Goal: Transaction & Acquisition: Obtain resource

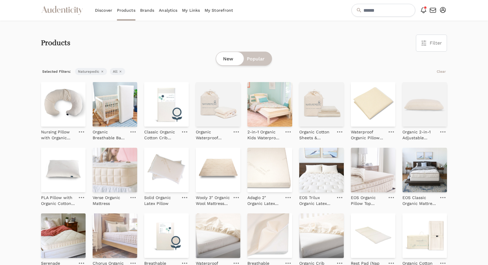
scroll to position [62, 0]
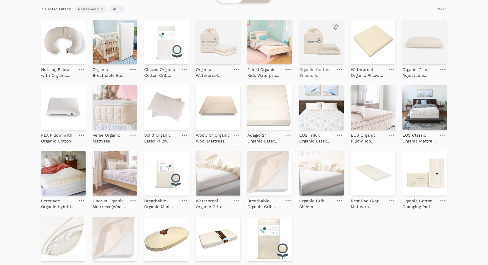
click at [317, 73] on p "Organic Cotton Sheets & Pillowcases" at bounding box center [316, 73] width 34 height 12
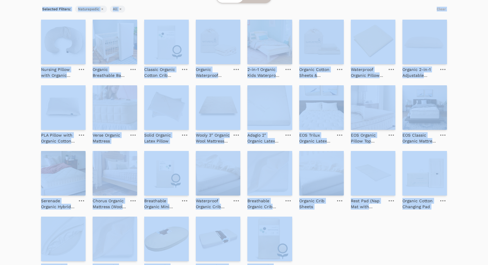
click at [296, 13] on turbo-frame "New Popular Selected Filters: Naturepedic Remove filter All Remove filter Clear…" at bounding box center [244, 142] width 406 height 307
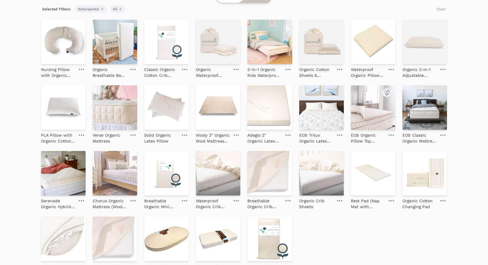
click at [376, 111] on img at bounding box center [373, 107] width 45 height 45
click at [64, 118] on img at bounding box center [63, 107] width 45 height 45
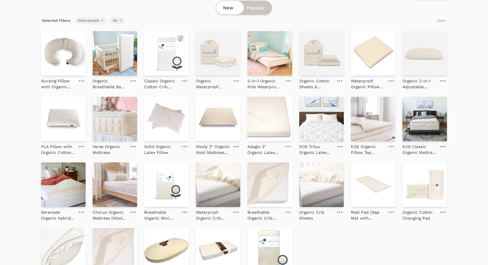
scroll to position [50, 0]
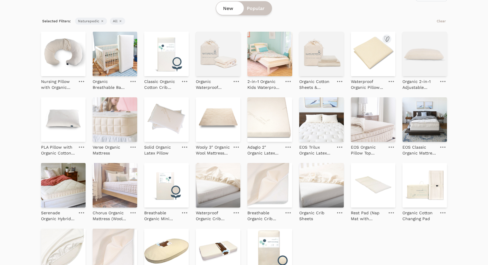
click at [363, 32] on img at bounding box center [373, 54] width 45 height 45
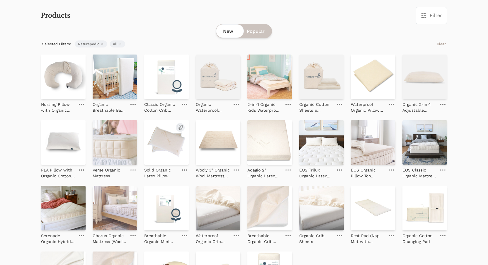
scroll to position [26, 0]
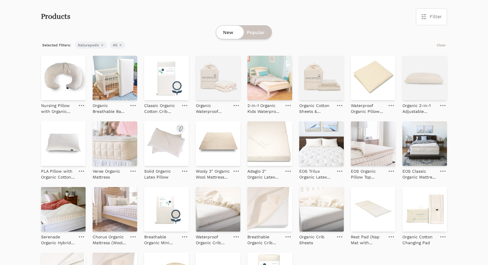
click at [176, 156] on img at bounding box center [166, 143] width 45 height 45
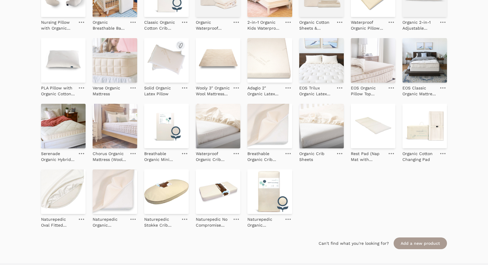
scroll to position [111, 0]
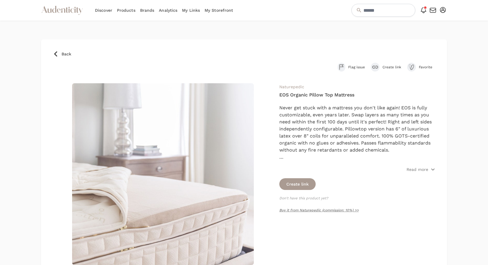
click at [307, 174] on div "Naturepedic EOS Organic Pillow Top Mattress Never get stuck with a mattress you…" at bounding box center [357, 174] width 156 height 182
click at [306, 181] on button "Create link" at bounding box center [297, 184] width 36 height 12
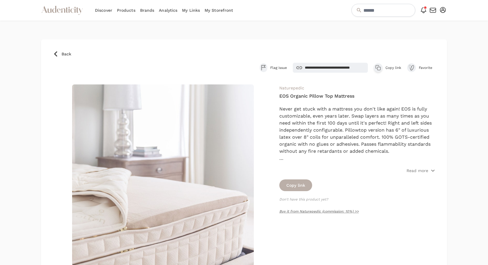
click at [300, 186] on button "Copy link" at bounding box center [295, 185] width 33 height 12
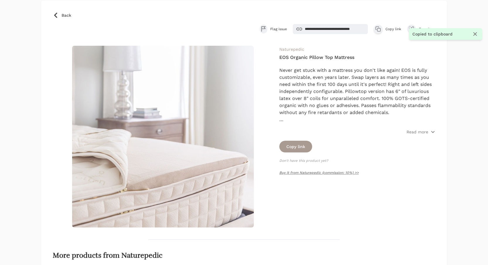
scroll to position [39, 0]
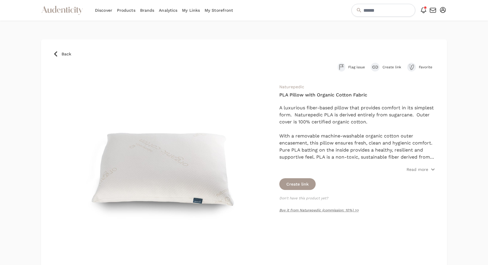
click at [378, 66] on div "submit" at bounding box center [375, 67] width 9 height 9
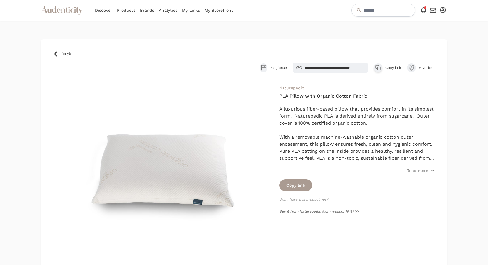
click at [377, 67] on icon "button" at bounding box center [378, 68] width 6 height 6
click at [327, 210] on link "Buy it from Naturepedic (commission: 10%) >>" at bounding box center [318, 211] width 79 height 4
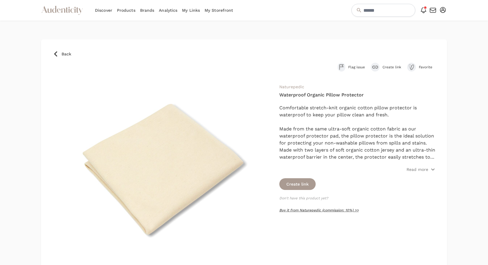
click at [313, 211] on link "Buy it from Naturepedic (commission: 10%) >>" at bounding box center [318, 210] width 79 height 4
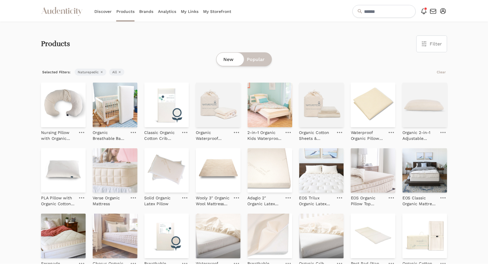
scroll to position [111, 0]
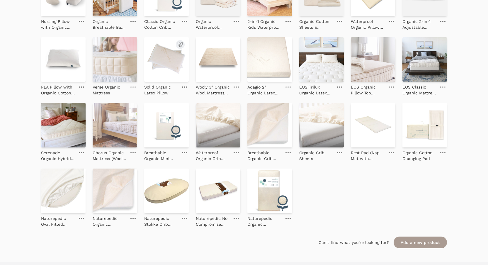
click at [163, 72] on img at bounding box center [166, 59] width 45 height 45
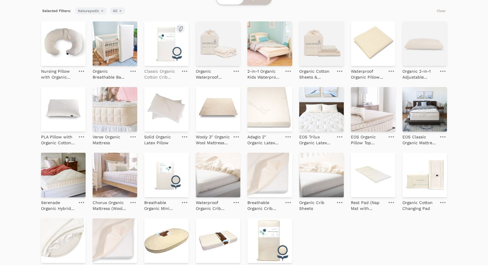
scroll to position [0, 0]
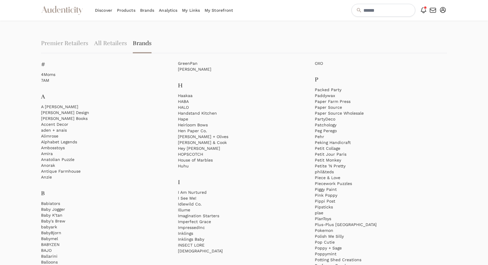
scroll to position [822, 0]
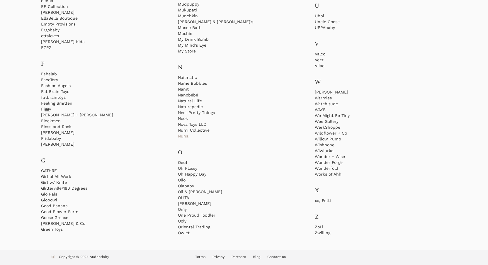
click at [184, 138] on link "Nuna" at bounding box center [244, 136] width 132 height 6
click at [180, 160] on link "Oeuf" at bounding box center [244, 163] width 132 height 6
click at [189, 187] on link "Olababy" at bounding box center [244, 186] width 132 height 6
click at [191, 187] on link "Olababy" at bounding box center [244, 186] width 132 height 6
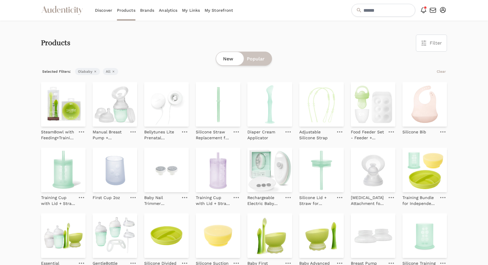
click at [189, 55] on div "New Popular" at bounding box center [244, 59] width 406 height 14
click at [318, 57] on div "New Popular" at bounding box center [244, 59] width 406 height 14
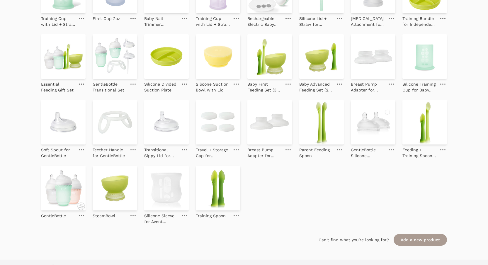
scroll to position [189, 0]
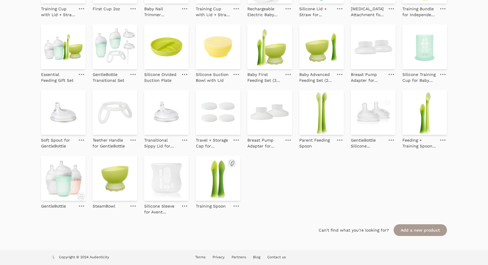
click at [225, 173] on img at bounding box center [218, 178] width 45 height 45
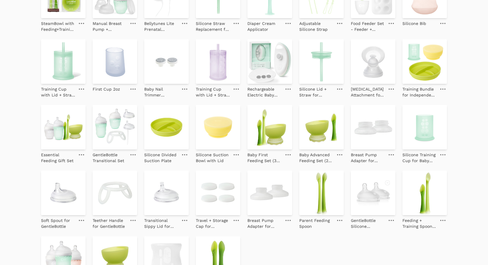
scroll to position [155, 0]
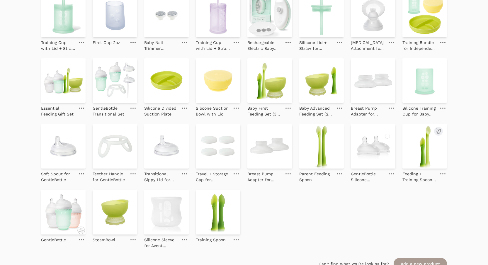
click at [406, 139] on img at bounding box center [425, 146] width 45 height 45
click at [198, 83] on img at bounding box center [218, 80] width 45 height 45
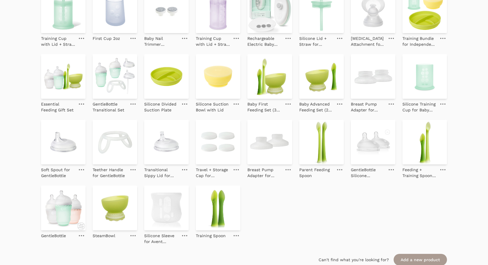
scroll to position [174, 0]
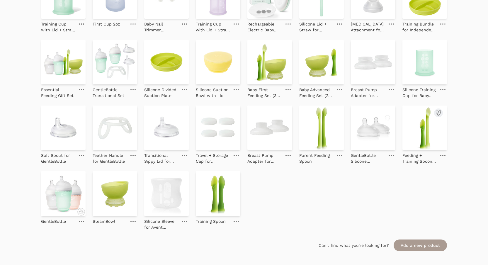
click at [409, 121] on img at bounding box center [425, 128] width 45 height 45
click at [321, 134] on img at bounding box center [321, 128] width 45 height 45
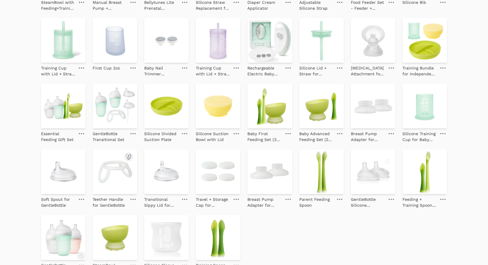
scroll to position [166, 0]
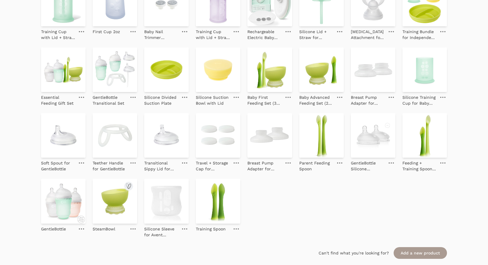
click at [109, 210] on img at bounding box center [115, 201] width 45 height 45
click at [219, 78] on img at bounding box center [218, 70] width 45 height 45
click at [218, 206] on img at bounding box center [218, 201] width 45 height 45
click at [371, 138] on img at bounding box center [373, 135] width 45 height 45
click at [121, 78] on img at bounding box center [115, 70] width 45 height 45
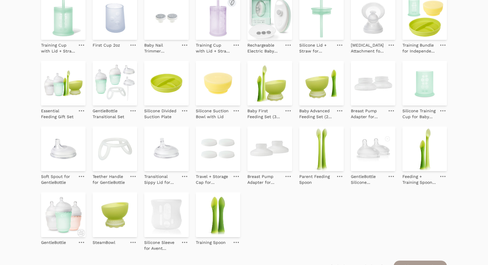
scroll to position [153, 0]
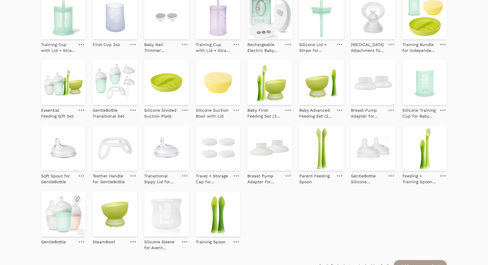
click at [62, 208] on img at bounding box center [63, 214] width 45 height 45
click at [428, 89] on img at bounding box center [425, 82] width 45 height 45
click at [169, 73] on img at bounding box center [166, 82] width 45 height 45
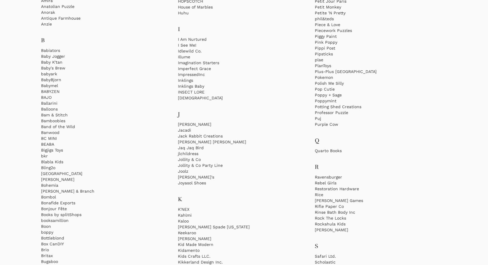
scroll to position [822, 0]
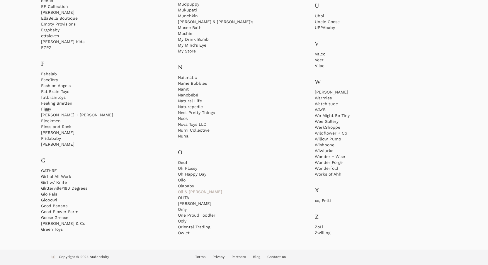
click at [186, 191] on link "Oli & Carol" at bounding box center [244, 192] width 132 height 6
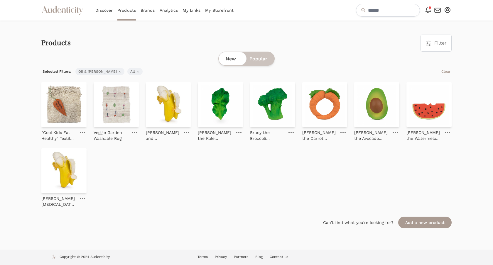
click at [186, 191] on div ""Cool Kids Eat Healthy" Textile Book Veggie Garden Washable Rug Oli and Carol A…" at bounding box center [246, 144] width 410 height 125
click at [365, 110] on img at bounding box center [376, 104] width 45 height 45
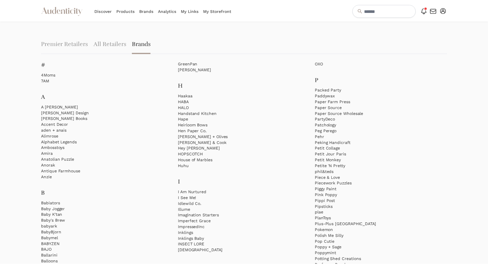
scroll to position [822, 0]
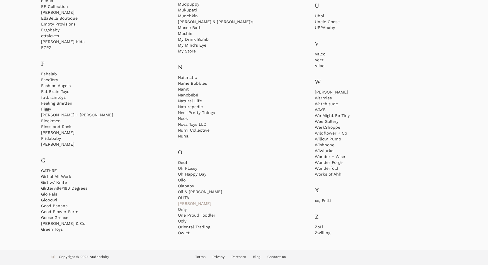
click at [185, 204] on link "Olli Ella" at bounding box center [244, 204] width 132 height 6
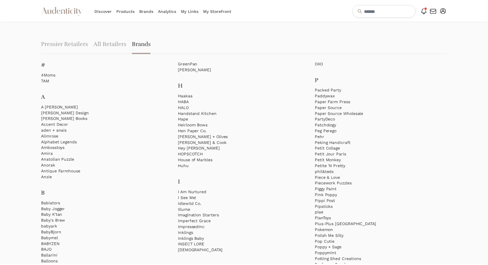
scroll to position [822, 0]
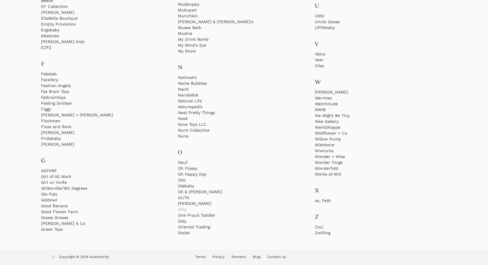
click at [181, 208] on link "Omy" at bounding box center [244, 209] width 132 height 6
click at [180, 210] on link "Omy" at bounding box center [244, 209] width 132 height 6
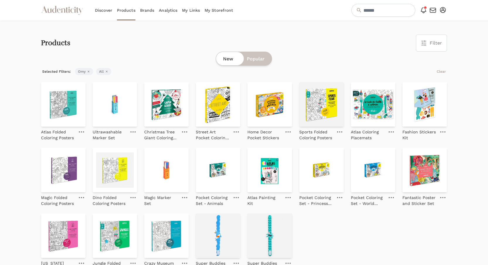
scroll to position [822, 0]
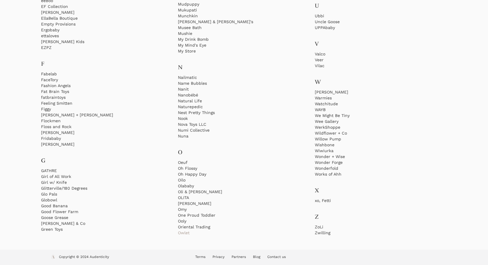
click at [180, 231] on link "Owlet" at bounding box center [244, 233] width 132 height 6
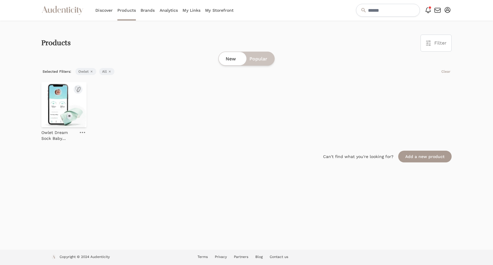
click at [80, 110] on img at bounding box center [63, 104] width 45 height 45
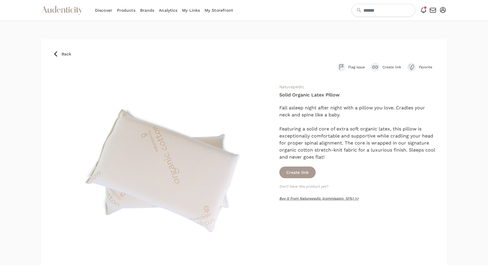
click at [296, 197] on link "Buy it from Naturepedic (commission: 10%) >>" at bounding box center [318, 198] width 79 height 4
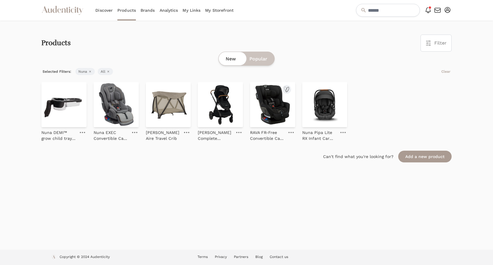
click at [265, 107] on img at bounding box center [272, 104] width 45 height 45
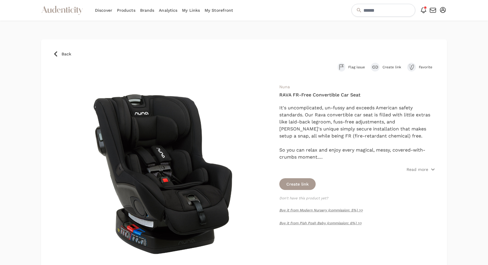
click at [376, 62] on div "Back Flag issue Create link Favorite Nuna RAVA FR-Free Convertible Car Seat It'…" at bounding box center [244, 221] width 406 height 365
click at [376, 64] on div "submit" at bounding box center [375, 67] width 9 height 9
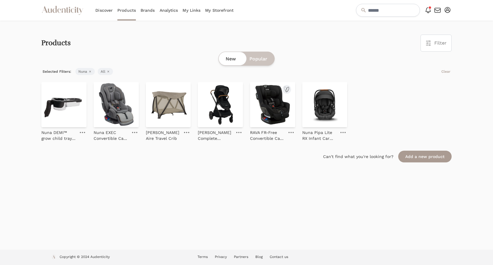
click at [274, 113] on img at bounding box center [272, 104] width 45 height 45
click at [107, 110] on img at bounding box center [116, 104] width 45 height 45
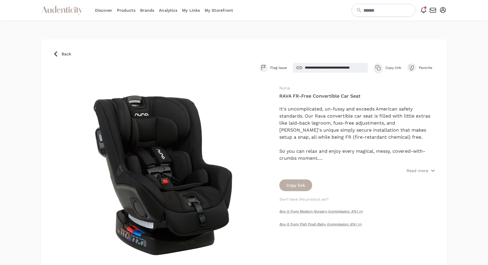
click at [300, 184] on button "Copy link" at bounding box center [295, 185] width 33 height 12
click at [376, 68] on icon "button" at bounding box center [377, 66] width 3 height 3
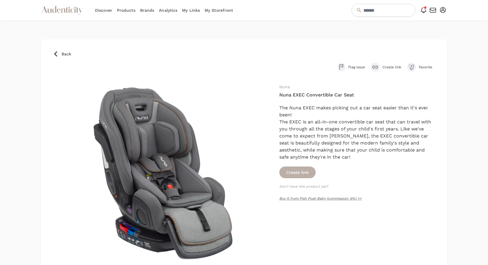
click at [293, 170] on button "Create link" at bounding box center [297, 173] width 36 height 12
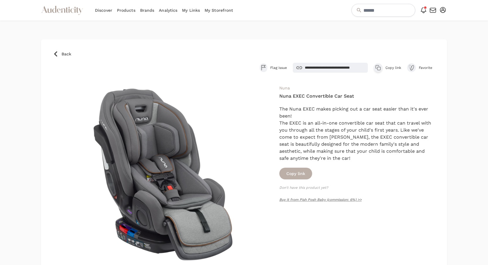
click at [285, 174] on button "Copy link" at bounding box center [295, 174] width 33 height 12
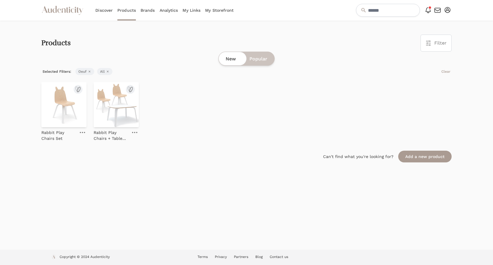
click at [69, 106] on img at bounding box center [63, 104] width 45 height 45
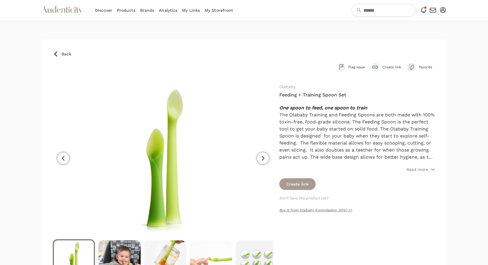
click at [377, 66] on icon "submit" at bounding box center [375, 67] width 6 height 3
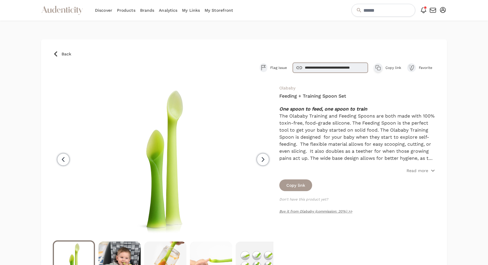
click at [343, 66] on input "**********" at bounding box center [330, 68] width 75 height 10
click at [299, 187] on button "Copy link" at bounding box center [295, 185] width 33 height 12
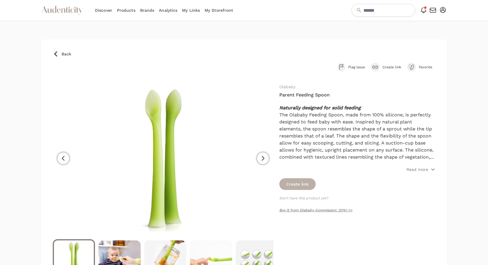
click at [305, 181] on button "Create link" at bounding box center [297, 184] width 36 height 12
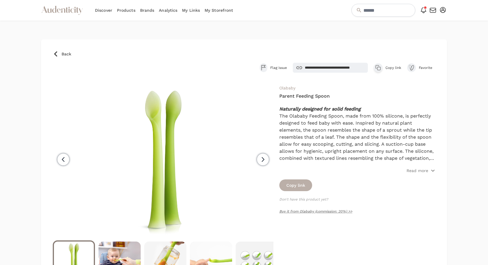
click at [305, 182] on button "Copy link" at bounding box center [295, 185] width 33 height 12
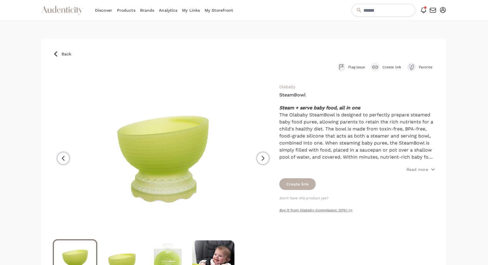
click at [295, 185] on button "Create link" at bounding box center [297, 184] width 36 height 12
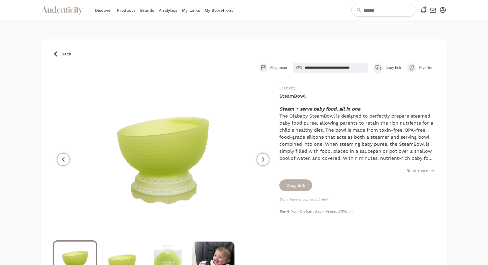
click at [287, 185] on button "Copy link" at bounding box center [295, 185] width 33 height 12
click at [373, 65] on div "**********" at bounding box center [364, 68] width 143 height 10
click at [374, 65] on div "button" at bounding box center [378, 67] width 9 height 9
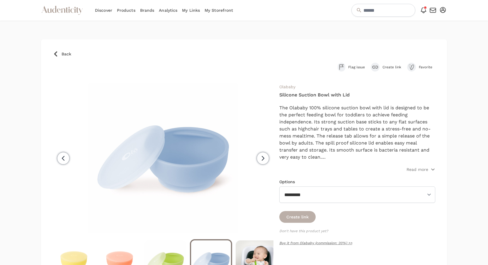
click at [307, 220] on button "Create link" at bounding box center [297, 217] width 36 height 12
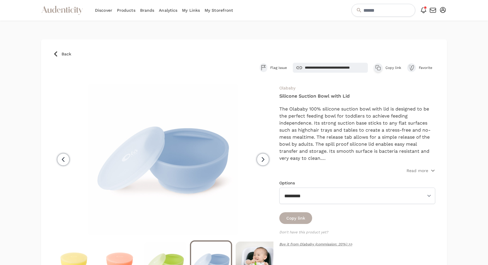
click at [306, 217] on button "Copy link" at bounding box center [295, 218] width 33 height 12
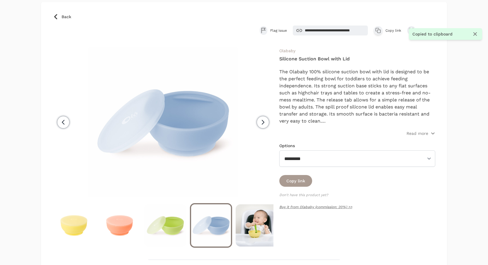
scroll to position [58, 0]
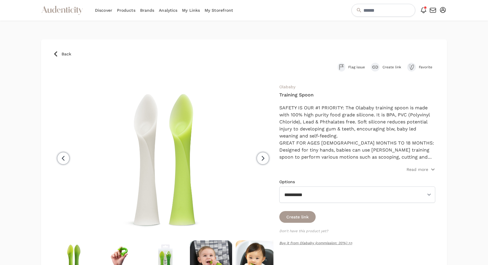
click at [379, 66] on div "submit" at bounding box center [375, 67] width 9 height 9
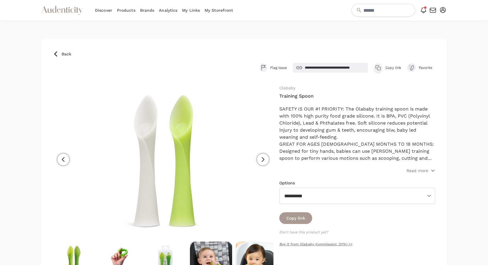
click at [386, 65] on button "Copy product link Copy link" at bounding box center [388, 67] width 28 height 9
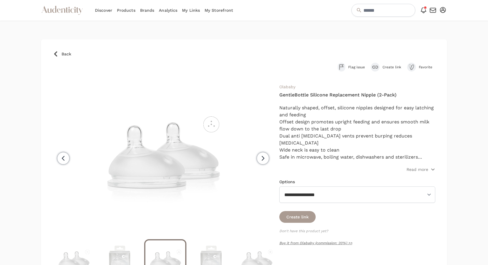
click at [371, 67] on div "submit" at bounding box center [375, 67] width 9 height 9
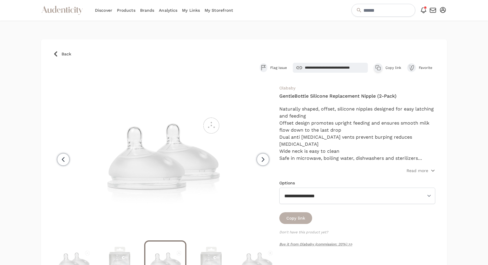
drag, startPoint x: 302, startPoint y: 216, endPoint x: 233, endPoint y: 152, distance: 94.0
click at [302, 216] on button "Copy link" at bounding box center [295, 218] width 33 height 12
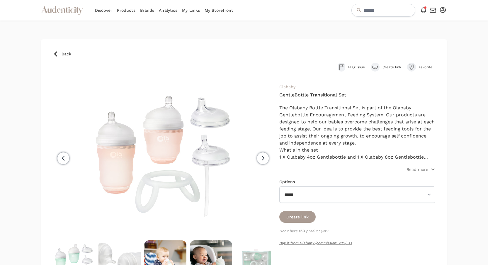
click at [377, 66] on icon "submit" at bounding box center [375, 67] width 6 height 3
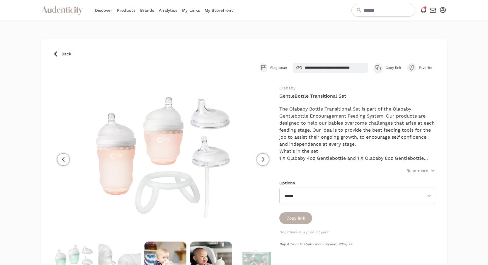
click at [299, 221] on button "Copy link" at bounding box center [295, 218] width 33 height 12
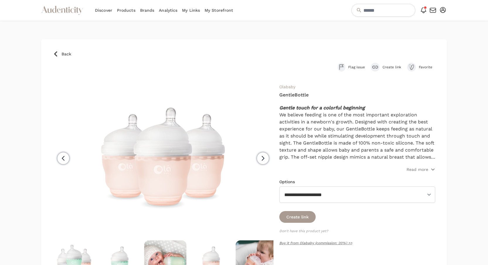
click at [374, 69] on div "submit" at bounding box center [375, 67] width 9 height 9
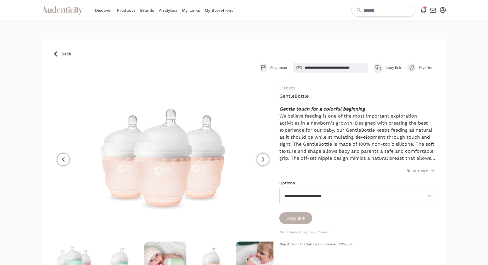
click at [294, 213] on button "Copy link" at bounding box center [295, 218] width 33 height 12
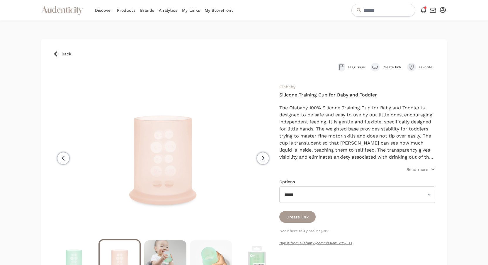
click at [379, 67] on div "submit" at bounding box center [375, 67] width 9 height 9
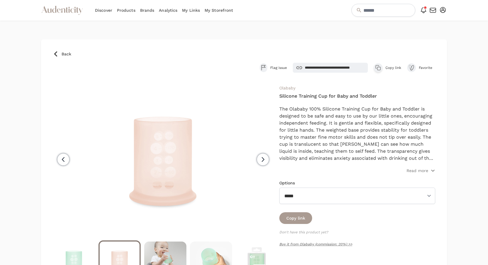
click at [379, 67] on icon "button" at bounding box center [379, 68] width 3 height 3
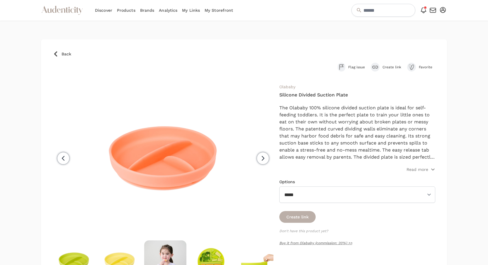
click at [308, 221] on button "Create link" at bounding box center [297, 217] width 36 height 12
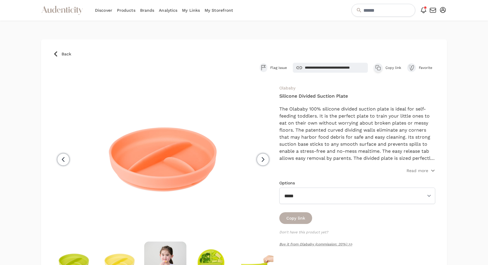
click at [307, 220] on button "Copy link" at bounding box center [295, 218] width 33 height 12
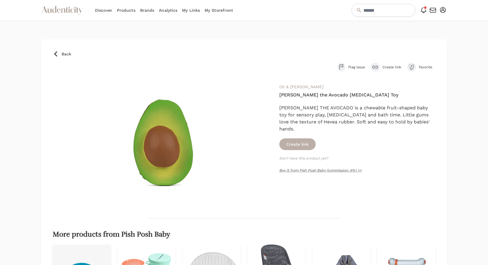
click at [308, 138] on button "Create link" at bounding box center [297, 144] width 36 height 12
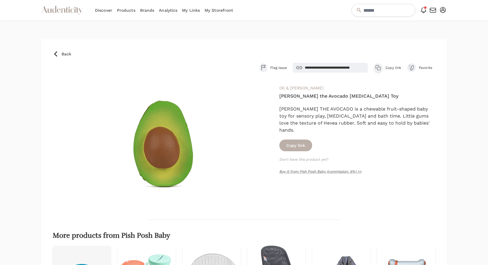
click at [307, 140] on button "Copy link" at bounding box center [295, 146] width 33 height 12
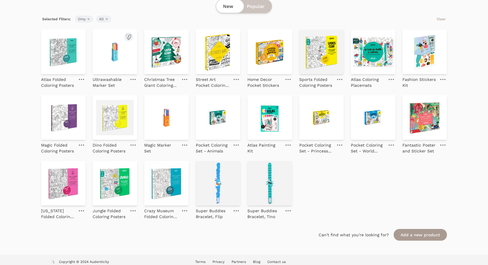
scroll to position [57, 0]
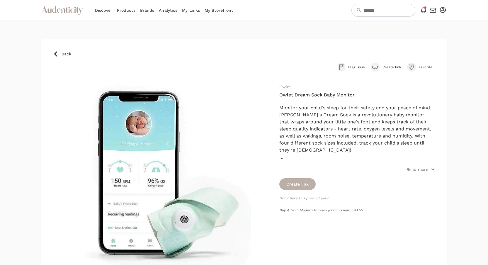
click at [291, 183] on button "Create link" at bounding box center [297, 184] width 36 height 12
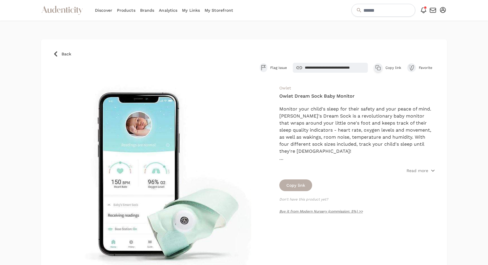
click at [296, 185] on button "Copy link" at bounding box center [295, 185] width 33 height 12
click at [382, 69] on div "button" at bounding box center [378, 67] width 9 height 9
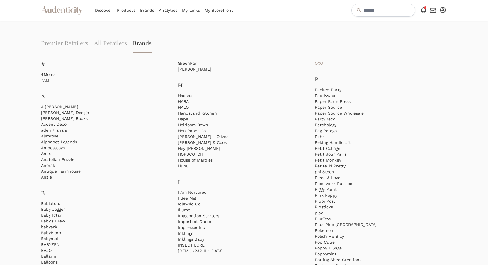
click at [317, 64] on link "OXO" at bounding box center [381, 63] width 132 height 6
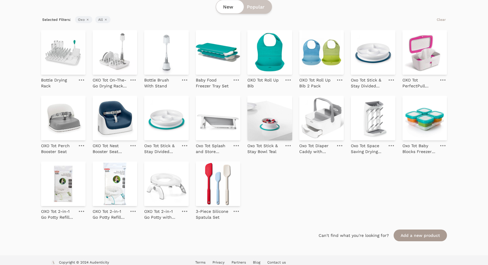
scroll to position [57, 0]
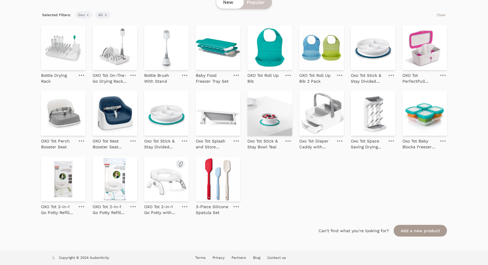
click at [162, 178] on img at bounding box center [166, 179] width 45 height 45
click at [409, 122] on img at bounding box center [425, 113] width 45 height 45
click at [79, 107] on img at bounding box center [63, 113] width 45 height 45
click at [70, 116] on img at bounding box center [63, 113] width 45 height 45
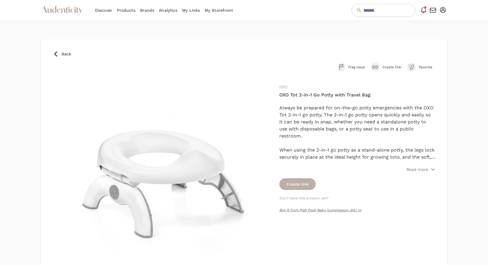
click at [299, 179] on button "Create link" at bounding box center [297, 184] width 36 height 12
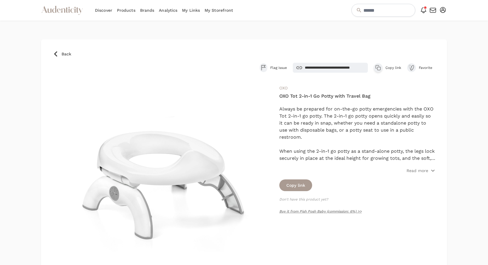
click at [375, 70] on div "button" at bounding box center [378, 67] width 9 height 9
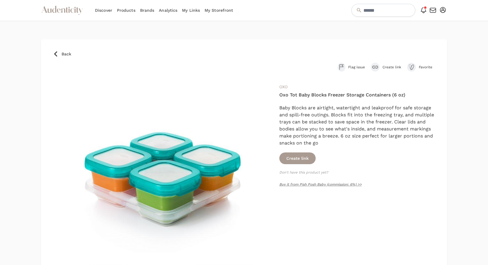
click at [285, 38] on div "Back Flag issue Create link Favorite OXO Oxo Tot Baby Blocks Freezer Storage Co…" at bounding box center [244, 227] width 406 height 412
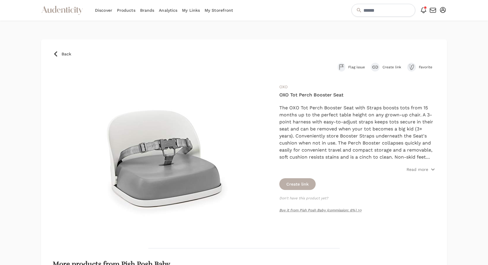
click at [294, 181] on button "Create link" at bounding box center [297, 184] width 36 height 12
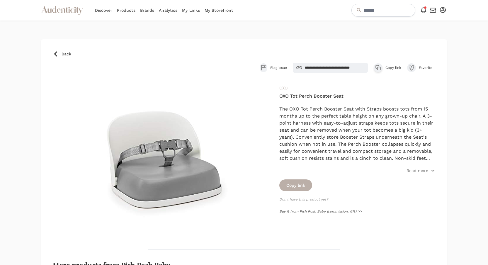
click at [294, 186] on button "Copy link" at bounding box center [295, 185] width 33 height 12
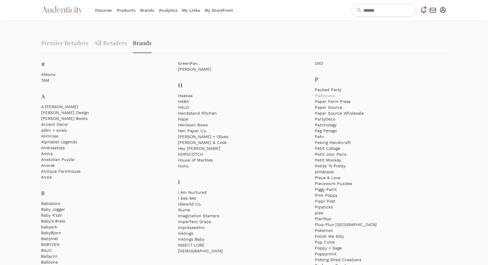
click at [325, 95] on link "Paddywax" at bounding box center [381, 96] width 132 height 6
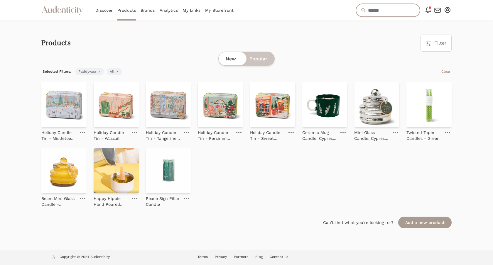
click at [363, 15] on input "text" at bounding box center [388, 10] width 64 height 13
paste input "**********"
type input "**********"
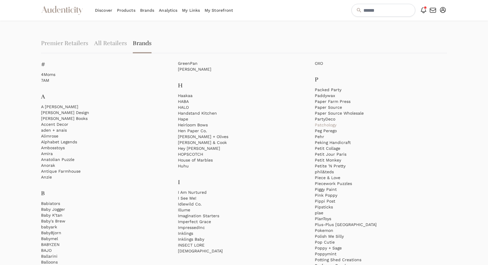
click at [321, 125] on link "Patchology" at bounding box center [381, 125] width 132 height 6
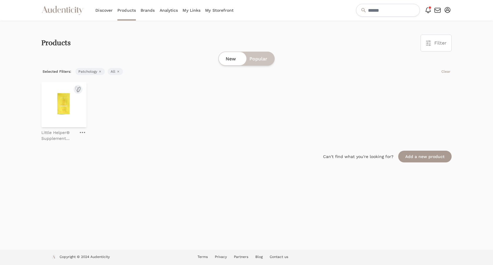
click at [59, 136] on p "Little Helper® Supplement Strips: Energy" at bounding box center [58, 136] width 35 height 12
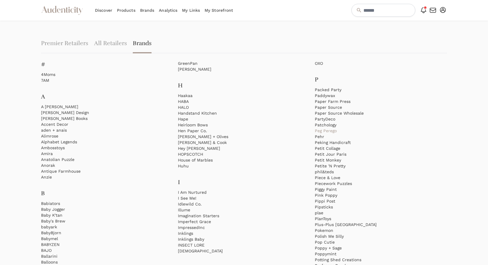
click at [330, 132] on link "Peg Perego" at bounding box center [381, 131] width 132 height 6
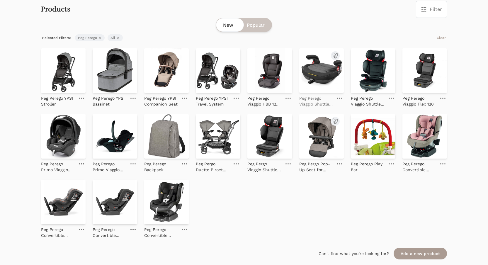
scroll to position [57, 0]
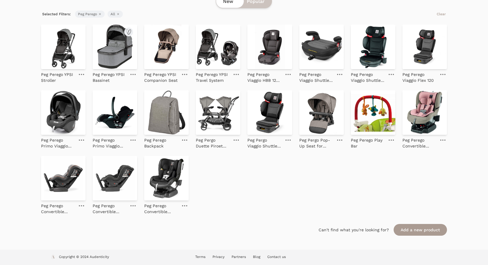
click at [69, 48] on img at bounding box center [63, 47] width 45 height 45
click at [113, 109] on img at bounding box center [115, 112] width 45 height 45
click at [80, 111] on img at bounding box center [63, 112] width 45 height 45
click at [266, 119] on img at bounding box center [270, 112] width 45 height 45
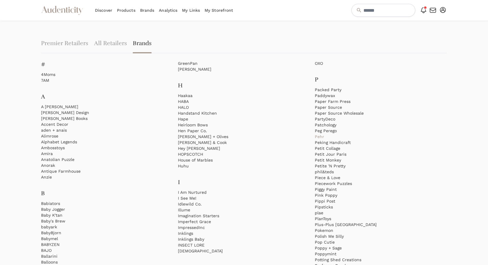
click at [321, 135] on link "Pehr" at bounding box center [381, 137] width 132 height 6
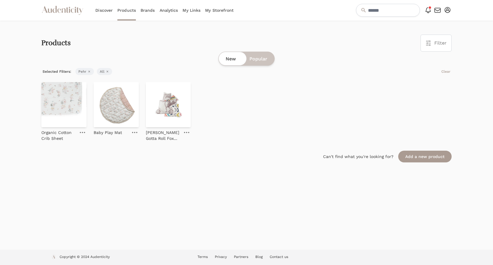
click at [139, 99] on div "Organic Cotton Crib Sheet Baby Play Mat Petit Pehr Gotta Roll Fox Pillow" at bounding box center [246, 111] width 410 height 59
click at [131, 102] on img at bounding box center [116, 104] width 45 height 45
click at [63, 115] on img at bounding box center [63, 104] width 45 height 45
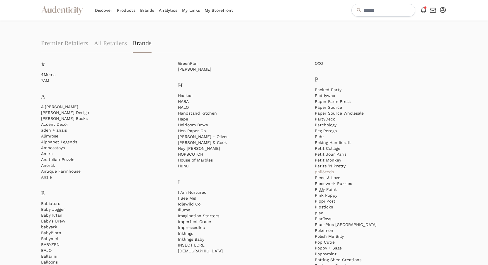
click at [326, 171] on link "phil&teds" at bounding box center [381, 172] width 132 height 6
click at [330, 171] on link "phil&teds" at bounding box center [381, 172] width 132 height 6
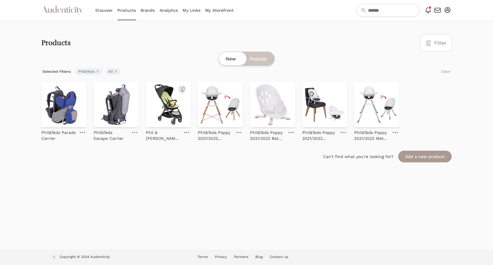
click at [169, 99] on img at bounding box center [168, 104] width 45 height 45
click at [212, 104] on img at bounding box center [220, 104] width 45 height 45
click at [367, 98] on img at bounding box center [376, 104] width 45 height 45
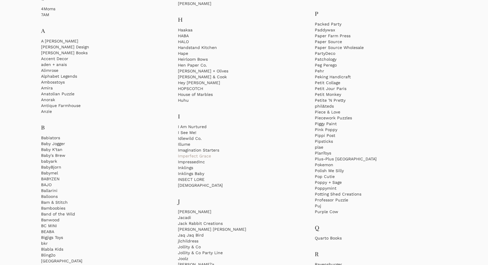
scroll to position [78, 0]
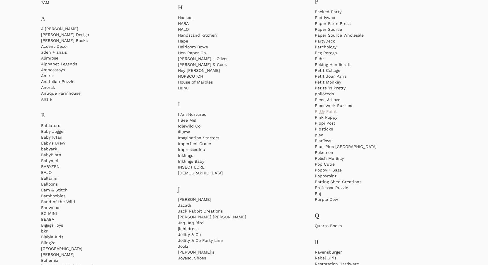
click at [327, 110] on link "Piggy Paint" at bounding box center [381, 112] width 132 height 6
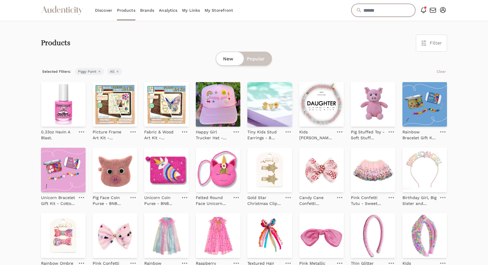
click at [363, 14] on input "text" at bounding box center [384, 10] width 64 height 13
paste input "**********"
type input "**********"
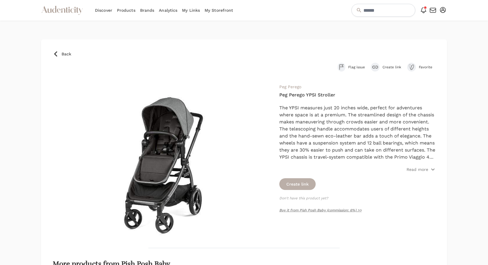
click at [304, 181] on button "Create link" at bounding box center [297, 184] width 36 height 12
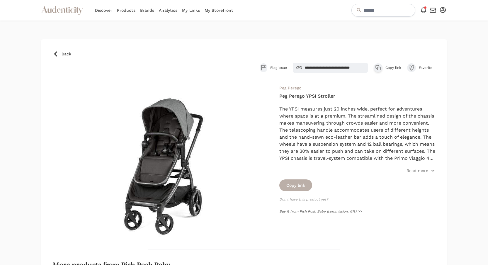
click at [304, 182] on button "Copy link" at bounding box center [295, 185] width 33 height 12
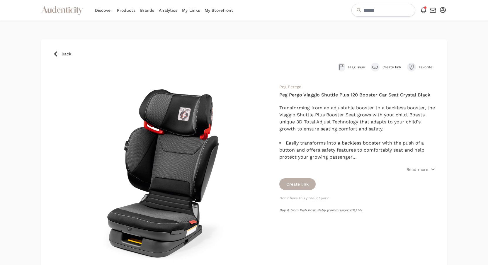
click at [303, 183] on button "Create link" at bounding box center [297, 184] width 36 height 12
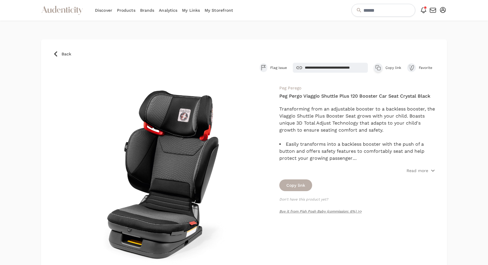
click at [303, 183] on button "Copy link" at bounding box center [295, 185] width 33 height 12
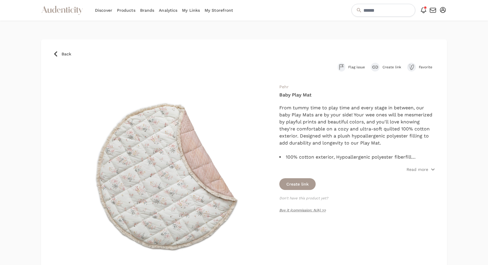
click at [295, 177] on div "Pehr Baby Play Mat From tummy time to play time and every stage in between, our…" at bounding box center [357, 174] width 156 height 182
click at [293, 184] on button "Create link" at bounding box center [297, 184] width 36 height 12
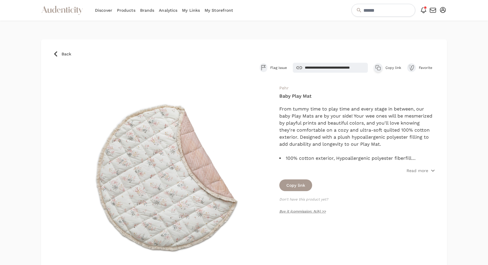
click at [293, 184] on button "Copy link" at bounding box center [295, 185] width 33 height 12
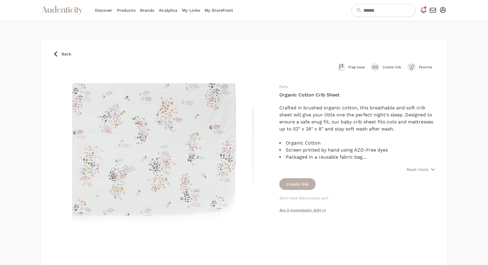
click at [296, 187] on button "Create link" at bounding box center [297, 184] width 36 height 12
click at [296, 186] on button "Copy link" at bounding box center [295, 185] width 33 height 12
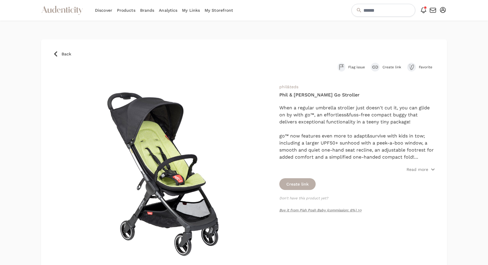
click at [291, 185] on button "Create link" at bounding box center [297, 184] width 36 height 12
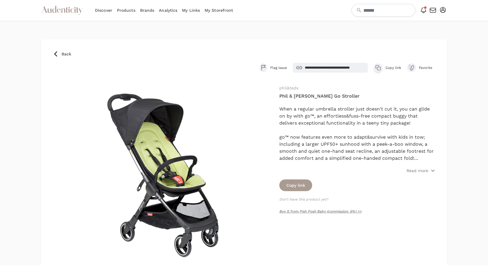
click at [291, 185] on button "Copy link" at bounding box center [295, 185] width 33 height 12
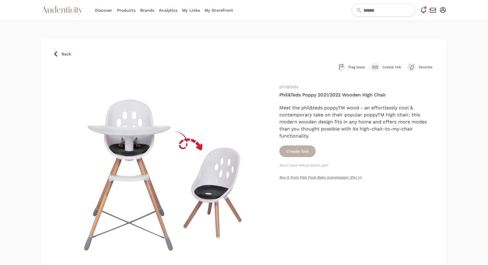
click at [302, 145] on button "Create link" at bounding box center [297, 151] width 36 height 12
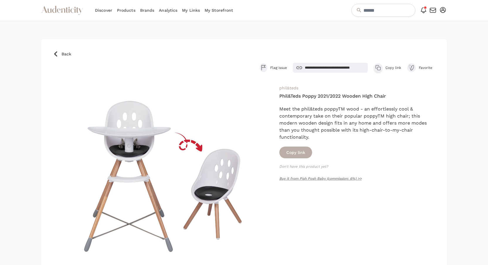
click at [301, 153] on button "Copy link" at bounding box center [295, 153] width 33 height 12
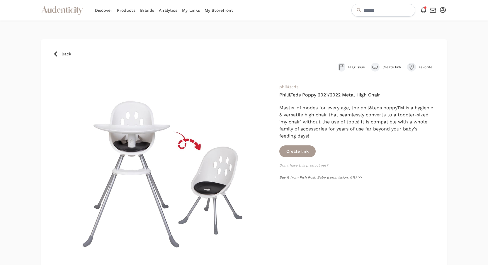
click at [377, 64] on div "submit" at bounding box center [375, 67] width 9 height 9
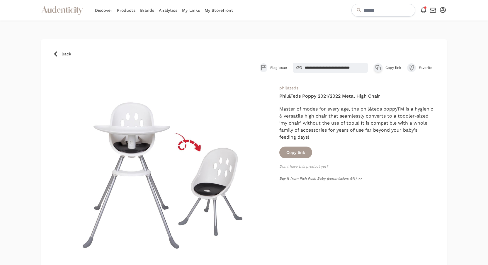
click at [376, 66] on icon "button" at bounding box center [378, 68] width 6 height 6
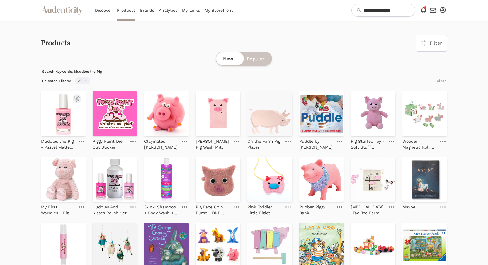
click at [61, 111] on img at bounding box center [63, 113] width 45 height 45
click at [369, 9] on input "**********" at bounding box center [384, 10] width 64 height 13
paste input "text"
type input "**********"
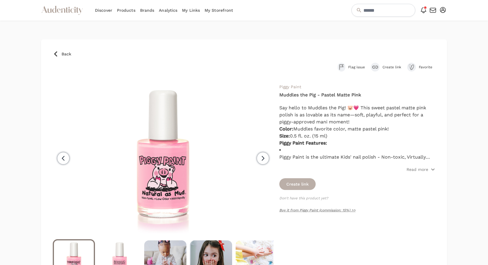
click at [304, 180] on button "Create link" at bounding box center [297, 184] width 36 height 12
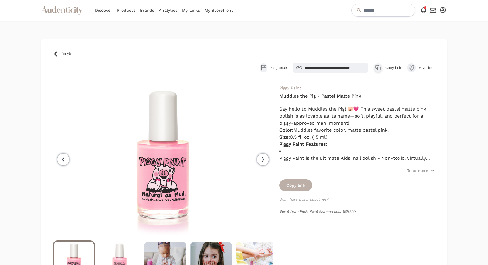
click at [303, 182] on button "Copy link" at bounding box center [295, 185] width 33 height 12
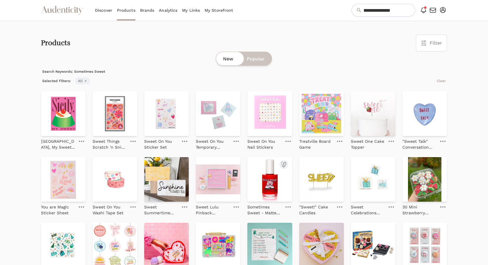
click at [266, 180] on img at bounding box center [270, 179] width 45 height 45
click at [362, 17] on div "**********" at bounding box center [244, 10] width 406 height 21
click at [364, 13] on input "**********" at bounding box center [384, 10] width 64 height 13
paste input "**"
type input "**********"
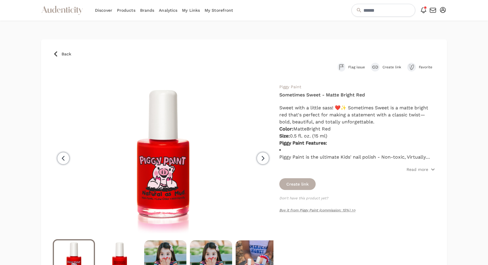
click at [306, 183] on button "Create link" at bounding box center [297, 184] width 36 height 12
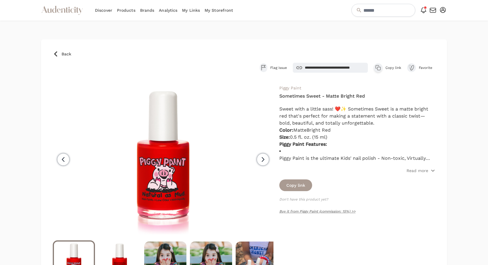
click at [306, 183] on button "Copy link" at bounding box center [295, 185] width 33 height 12
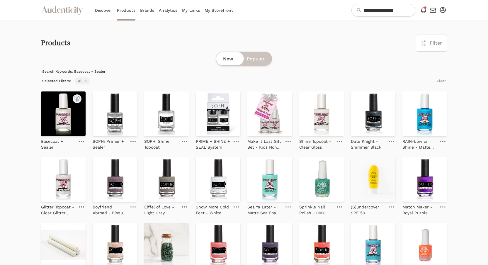
click at [67, 119] on img at bounding box center [63, 113] width 45 height 45
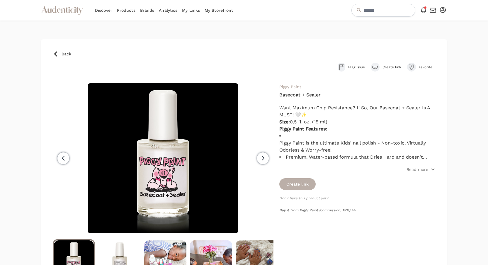
click at [304, 187] on button "Create link" at bounding box center [297, 184] width 36 height 12
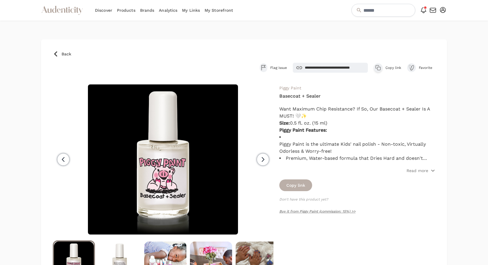
click at [304, 186] on button "Copy link" at bounding box center [295, 185] width 33 height 12
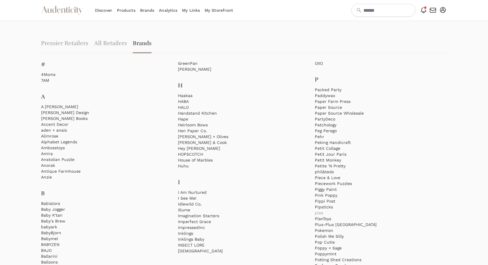
click at [323, 213] on link "plae" at bounding box center [381, 213] width 132 height 6
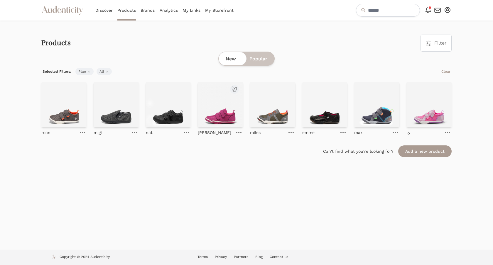
click at [220, 114] on img at bounding box center [220, 104] width 45 height 45
click at [416, 113] on img at bounding box center [428, 104] width 45 height 45
click at [377, 116] on img at bounding box center [376, 104] width 45 height 45
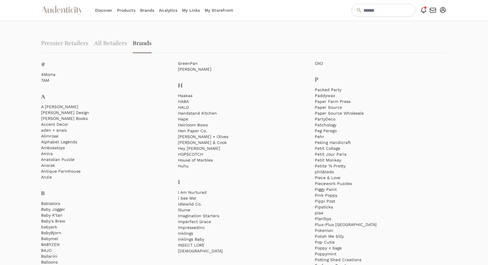
scroll to position [139, 0]
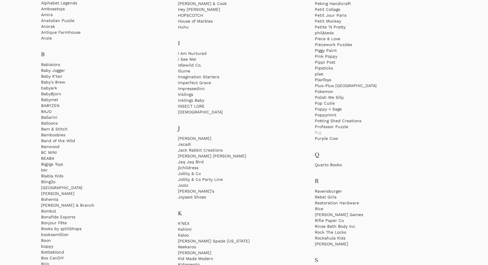
click at [320, 130] on link "Puj" at bounding box center [381, 133] width 132 height 6
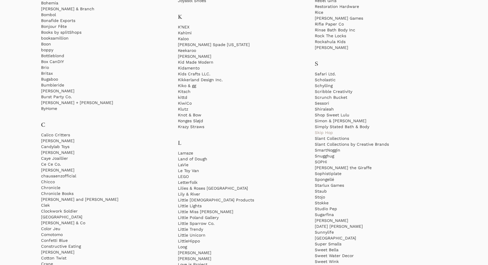
click at [318, 131] on link "Skip Hop" at bounding box center [381, 133] width 132 height 6
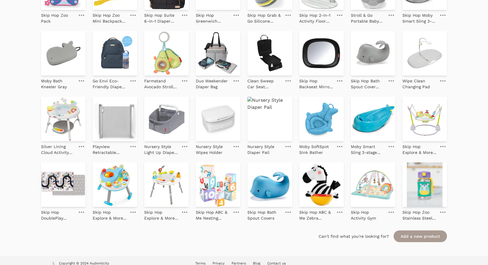
scroll to position [123, 0]
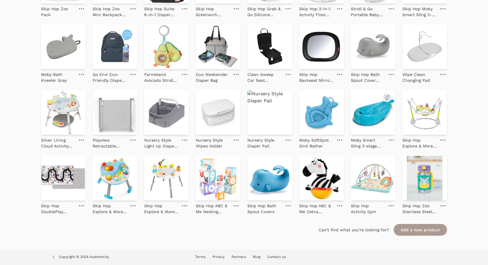
click at [355, 111] on img at bounding box center [373, 112] width 45 height 45
click at [321, 120] on img at bounding box center [321, 112] width 45 height 45
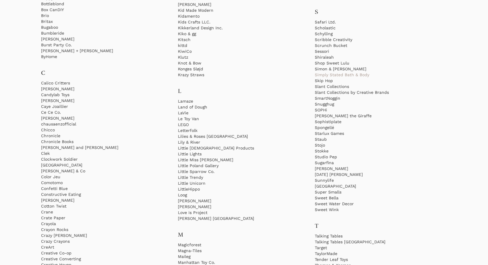
scroll to position [388, 0]
click at [322, 145] on link "Stojo" at bounding box center [381, 144] width 132 height 6
click at [343, 175] on link "[DATE] [PERSON_NAME]" at bounding box center [381, 174] width 132 height 6
click at [332, 174] on link "[DATE] [PERSON_NAME]" at bounding box center [381, 174] width 132 height 6
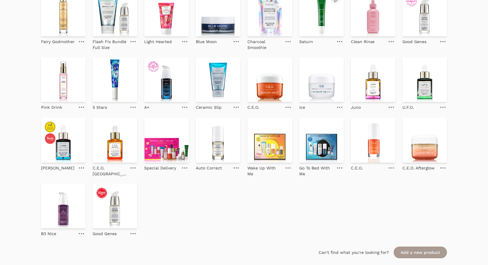
scroll to position [244, 0]
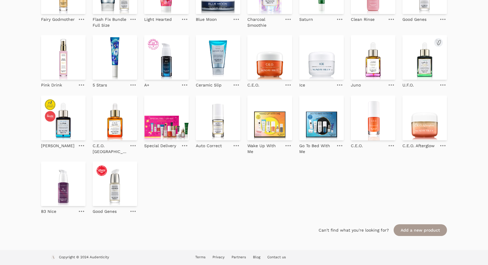
click at [422, 57] on img at bounding box center [425, 57] width 45 height 45
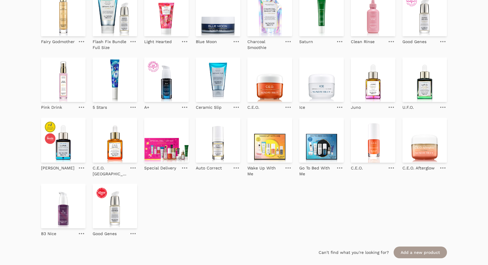
scroll to position [211, 0]
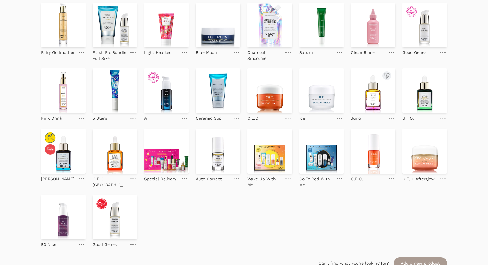
click at [356, 88] on img at bounding box center [373, 90] width 45 height 45
click at [105, 160] on img at bounding box center [115, 151] width 45 height 45
click at [327, 94] on img at bounding box center [321, 90] width 45 height 45
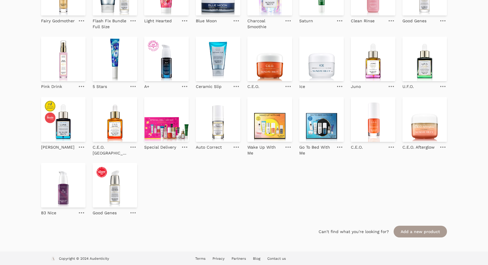
scroll to position [244, 0]
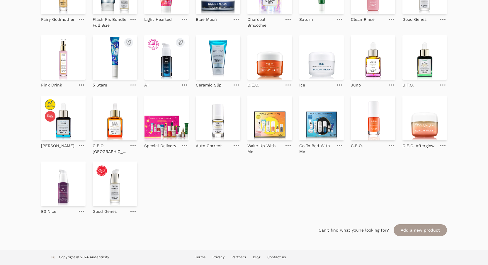
click at [109, 59] on img at bounding box center [115, 57] width 45 height 45
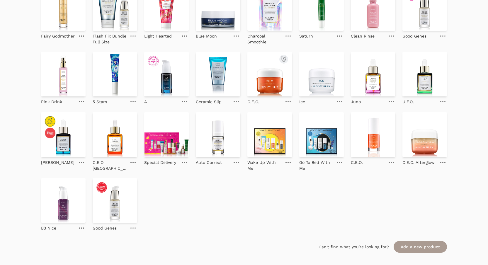
scroll to position [213, 0]
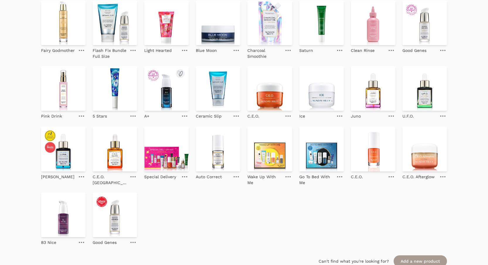
click at [170, 88] on img at bounding box center [166, 88] width 45 height 45
click at [104, 223] on img at bounding box center [115, 215] width 45 height 45
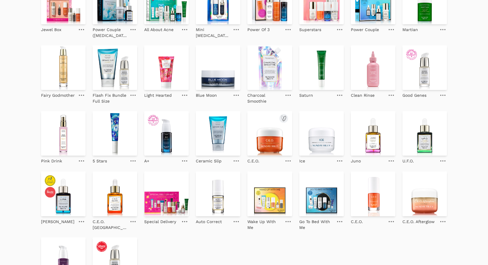
scroll to position [167, 0]
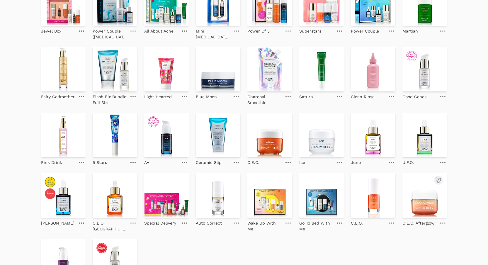
click at [425, 199] on img at bounding box center [425, 195] width 45 height 45
click at [321, 68] on img at bounding box center [321, 69] width 45 height 45
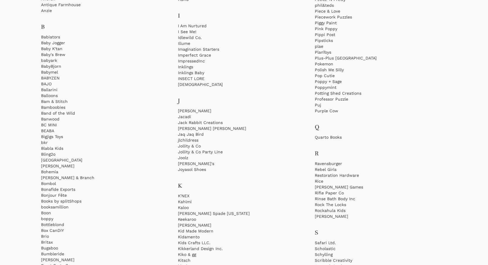
scroll to position [388, 0]
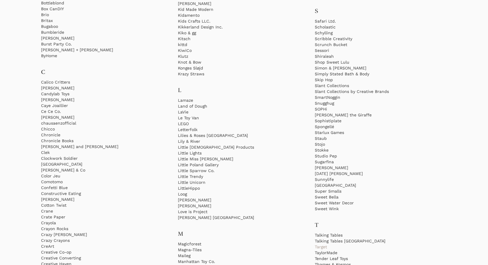
click at [323, 245] on link "Target" at bounding box center [381, 247] width 132 height 6
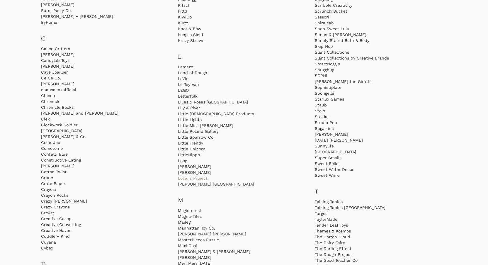
scroll to position [480, 0]
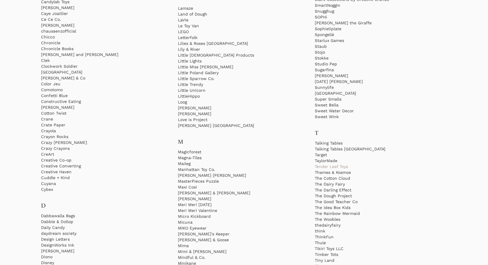
click at [335, 168] on link "Tender Leaf Toys" at bounding box center [381, 167] width 132 height 6
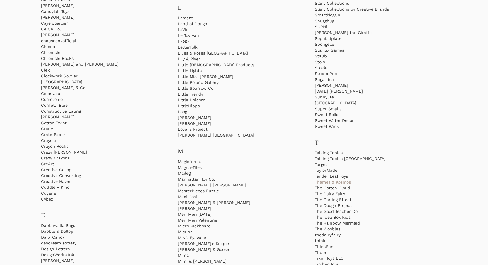
scroll to position [526, 0]
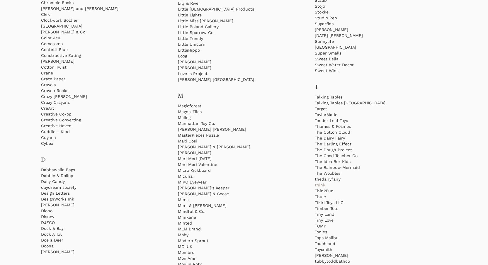
click at [323, 185] on link "think" at bounding box center [381, 185] width 132 height 6
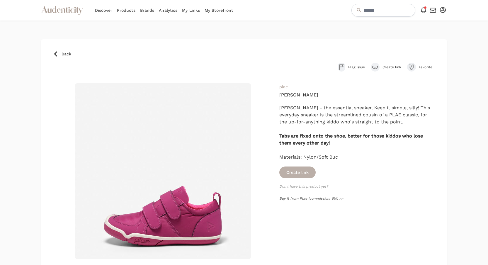
click at [305, 173] on button "Create link" at bounding box center [297, 173] width 36 height 12
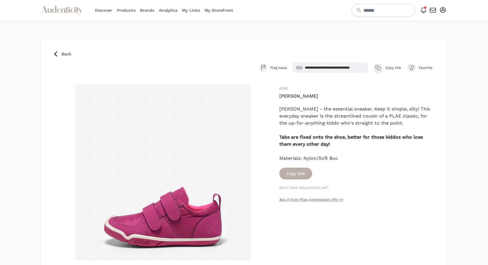
click at [304, 173] on button "Copy link" at bounding box center [295, 174] width 33 height 12
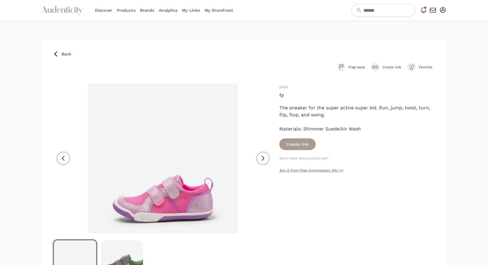
click at [312, 151] on div "plae ty The sneaker for the super active super kid. Run, jump, twist, turn, fli…" at bounding box center [357, 183] width 156 height 201
click at [312, 143] on button "Create link" at bounding box center [297, 144] width 36 height 12
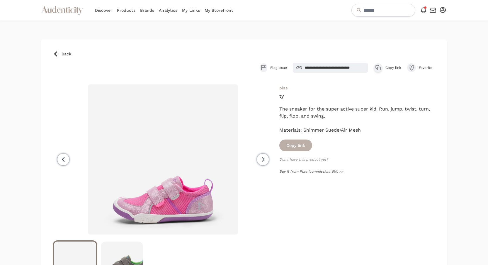
click at [307, 145] on button "Copy link" at bounding box center [295, 146] width 33 height 12
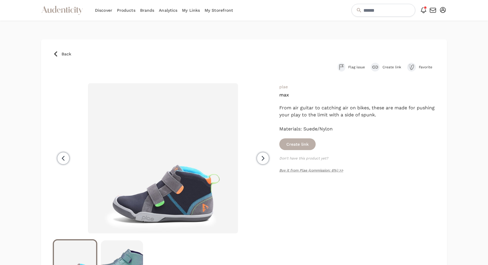
click at [295, 143] on button "Create link" at bounding box center [297, 144] width 36 height 12
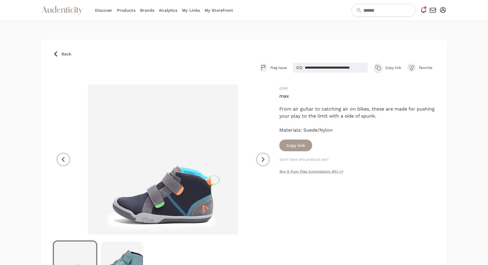
click at [295, 143] on button "Copy link" at bounding box center [295, 146] width 33 height 12
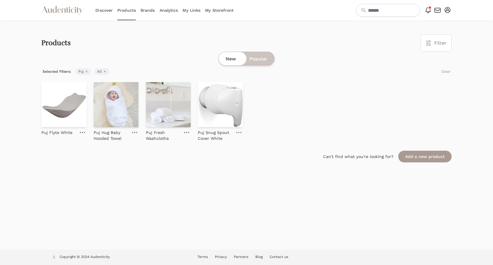
click at [67, 102] on img at bounding box center [63, 104] width 45 height 45
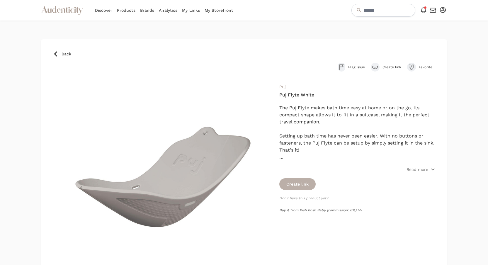
click at [306, 187] on button "Create link" at bounding box center [297, 184] width 36 height 12
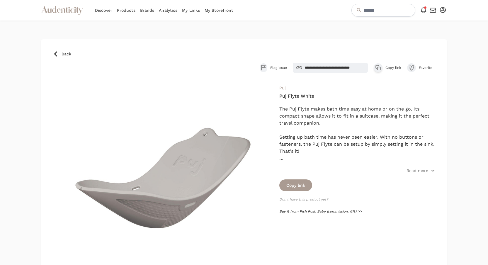
click at [315, 213] on link "Buy it from Pish Posh Baby (commission: 6%) >>" at bounding box center [320, 211] width 82 height 4
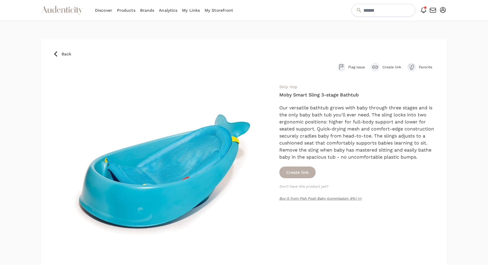
click at [301, 172] on button "Create link" at bounding box center [297, 173] width 36 height 12
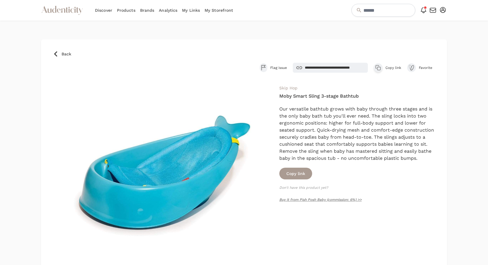
click at [301, 172] on button "Copy link" at bounding box center [295, 174] width 33 height 12
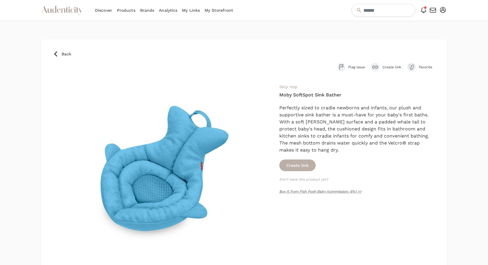
click at [306, 165] on button "Create link" at bounding box center [297, 166] width 36 height 12
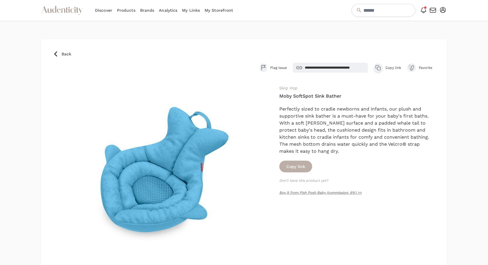
click at [305, 167] on button "Copy link" at bounding box center [295, 167] width 33 height 12
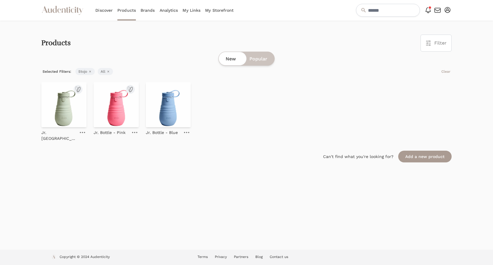
click at [67, 109] on img at bounding box center [63, 104] width 45 height 45
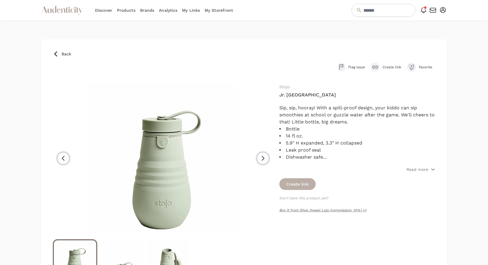
click at [306, 188] on button "Create link" at bounding box center [297, 184] width 36 height 12
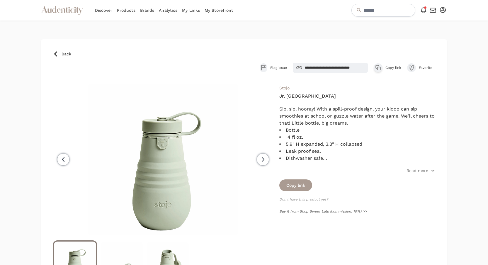
click at [377, 69] on icon "button" at bounding box center [378, 68] width 6 height 6
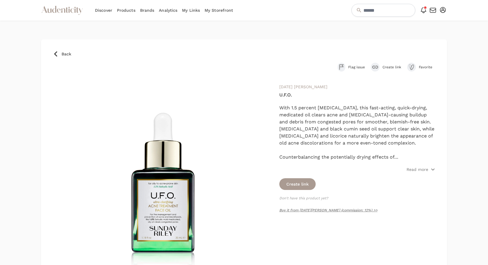
click at [374, 70] on div "submit" at bounding box center [375, 67] width 9 height 9
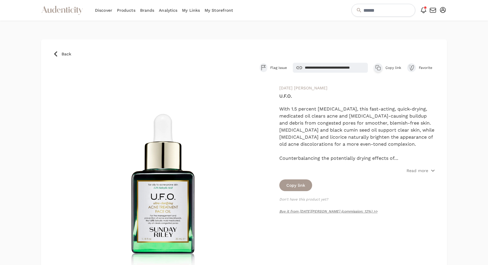
click at [377, 66] on icon "button" at bounding box center [378, 68] width 6 height 6
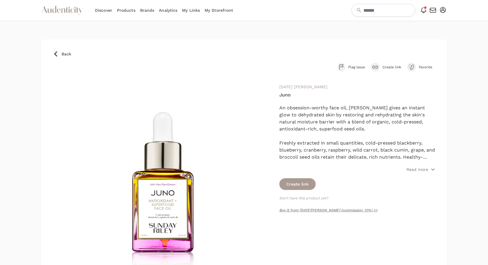
click at [375, 69] on div "submit" at bounding box center [375, 67] width 9 height 9
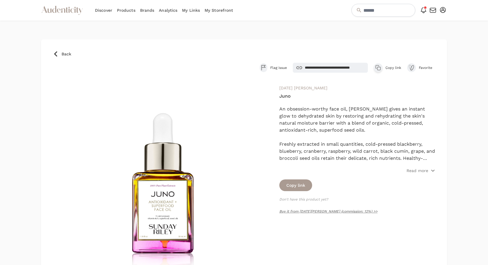
click at [377, 68] on icon "button" at bounding box center [378, 68] width 6 height 6
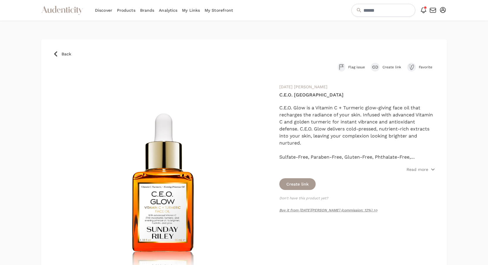
click at [384, 67] on span "Create link" at bounding box center [392, 67] width 19 height 5
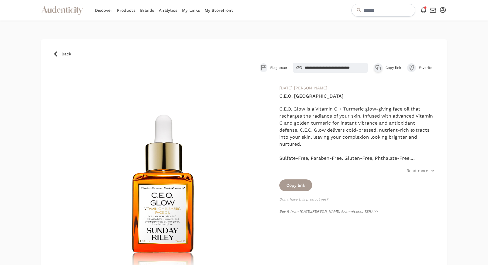
click at [381, 67] on div "button" at bounding box center [378, 67] width 9 height 9
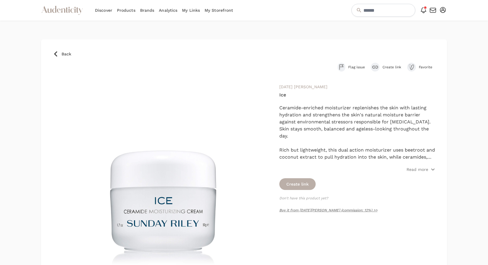
click at [307, 185] on button "Create link" at bounding box center [297, 184] width 36 height 12
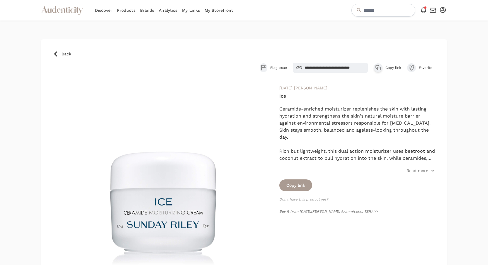
click at [308, 184] on button "Copy link" at bounding box center [295, 185] width 33 height 12
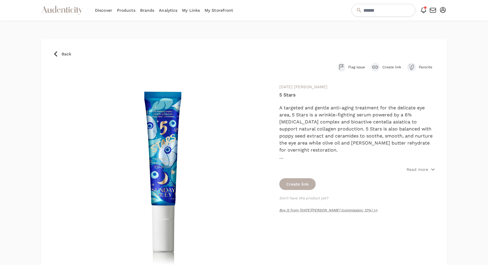
click at [299, 189] on button "Create link" at bounding box center [297, 184] width 36 height 12
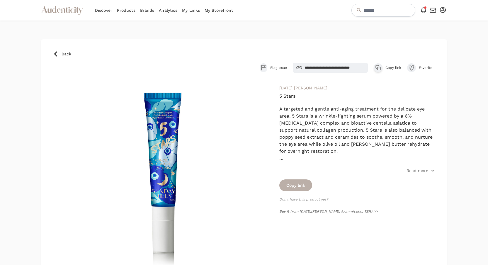
click at [299, 186] on button "Copy link" at bounding box center [295, 185] width 33 height 12
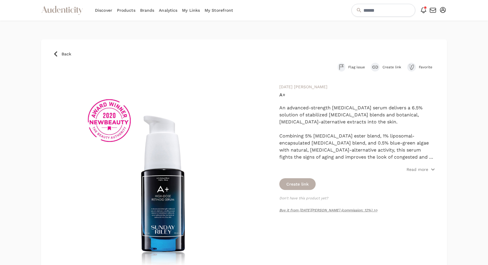
click at [306, 185] on button "Create link" at bounding box center [297, 184] width 36 height 12
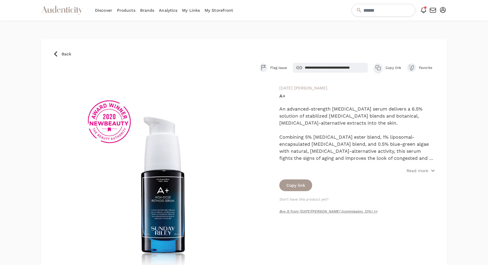
click at [377, 69] on icon "button" at bounding box center [378, 68] width 6 height 6
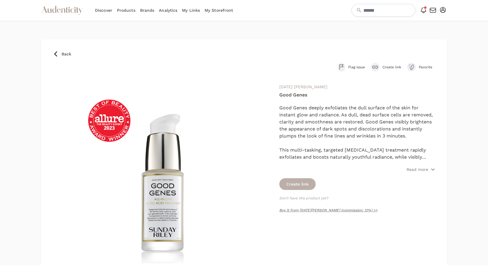
click at [295, 190] on button "Create link" at bounding box center [297, 184] width 36 height 12
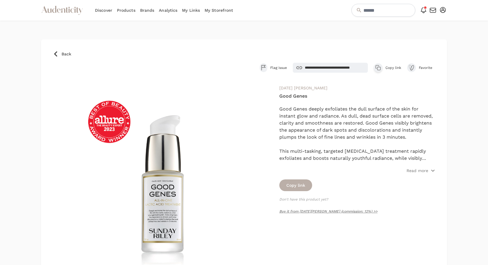
click at [297, 184] on button "Copy link" at bounding box center [295, 185] width 33 height 12
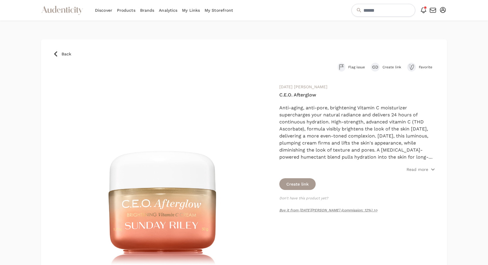
click at [371, 67] on div "submit" at bounding box center [375, 67] width 9 height 9
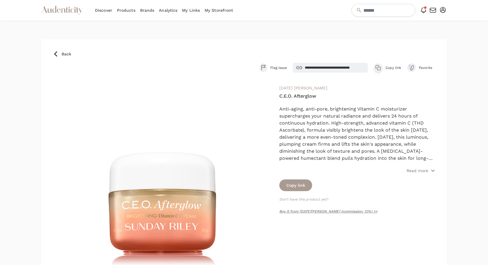
click at [377, 67] on icon "button" at bounding box center [378, 68] width 6 height 6
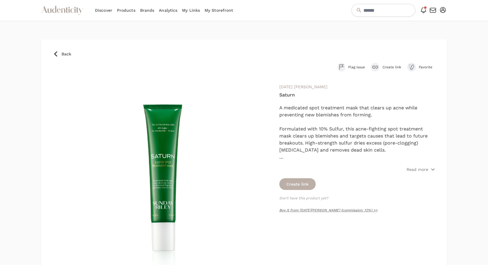
click at [309, 180] on button "Create link" at bounding box center [297, 184] width 36 height 12
click at [373, 68] on div "**********" at bounding box center [364, 68] width 143 height 10
click at [376, 68] on icon "button" at bounding box center [378, 68] width 6 height 6
